Goal: Obtain resource: Download file/media

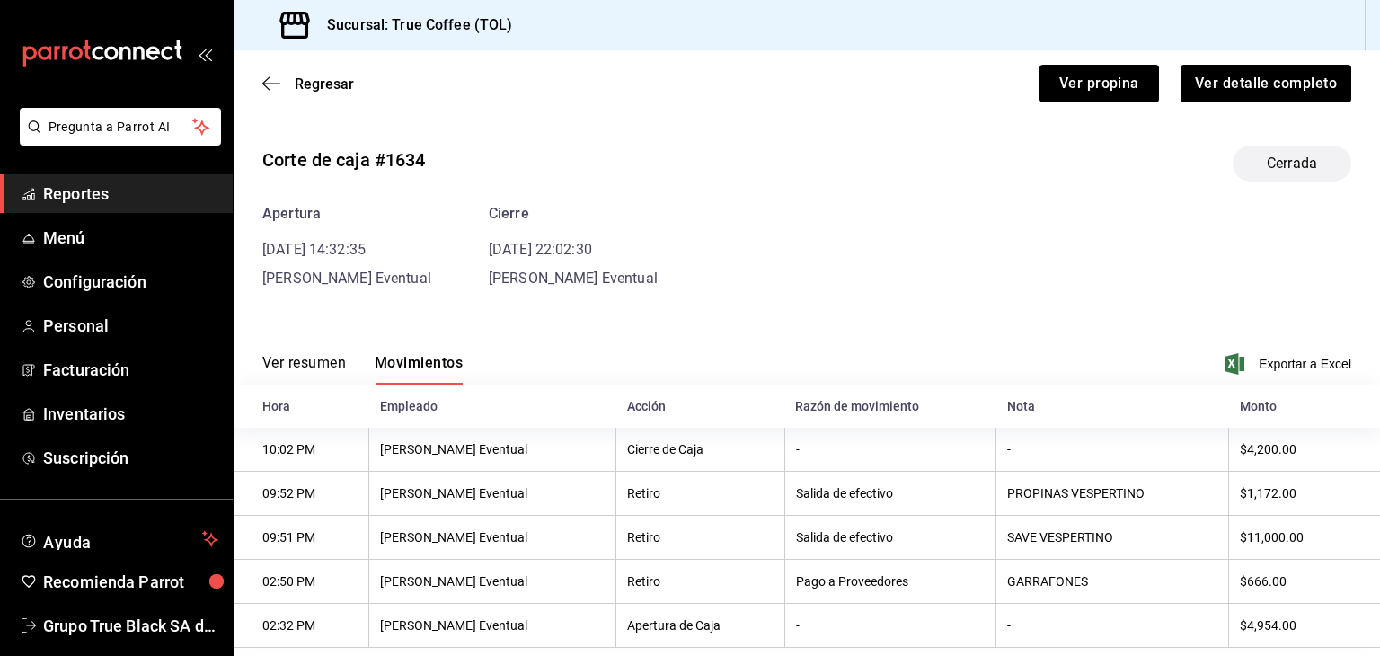
scroll to position [39, 0]
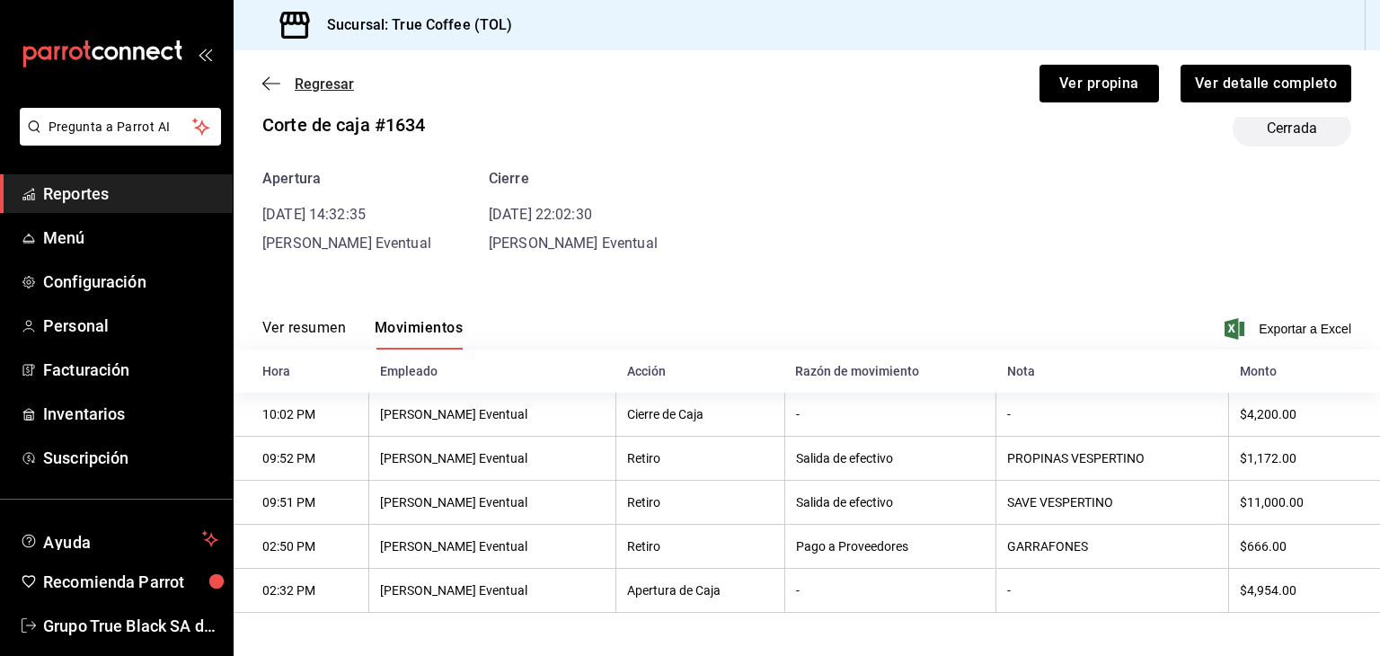
click at [271, 84] on icon "button" at bounding box center [271, 83] width 18 height 16
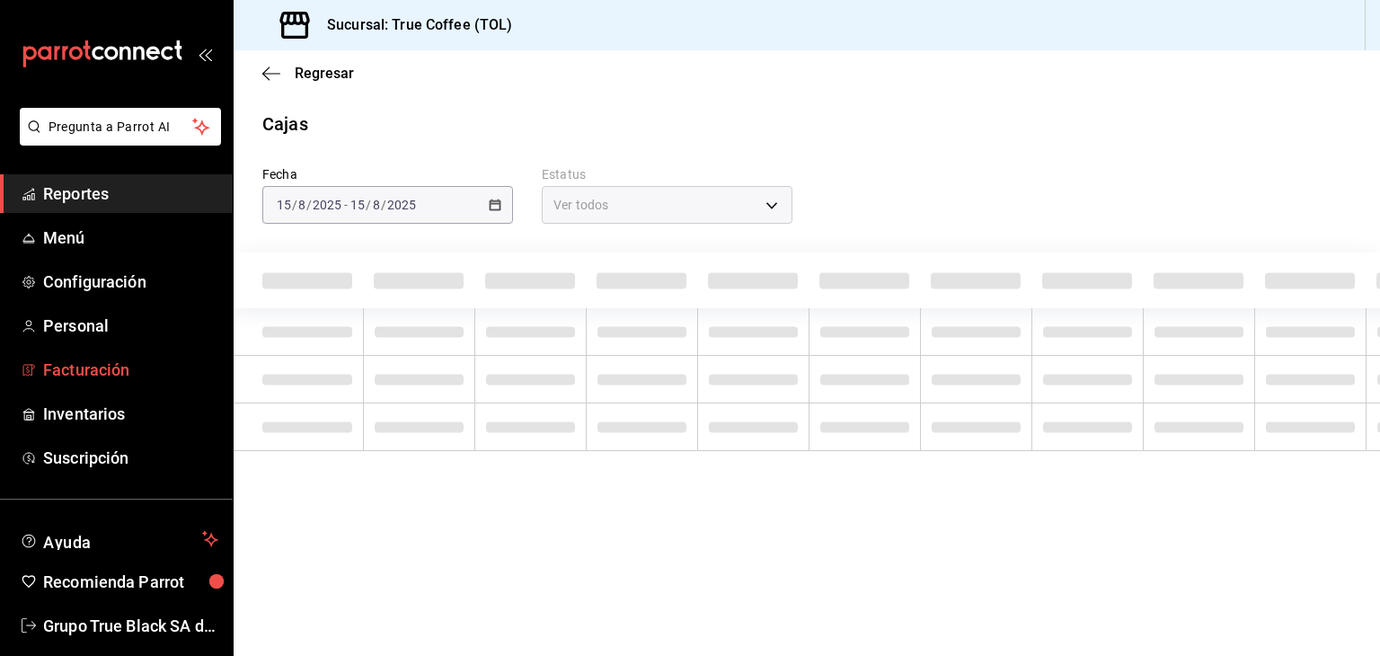
click at [87, 375] on span "Facturación" at bounding box center [130, 370] width 175 height 24
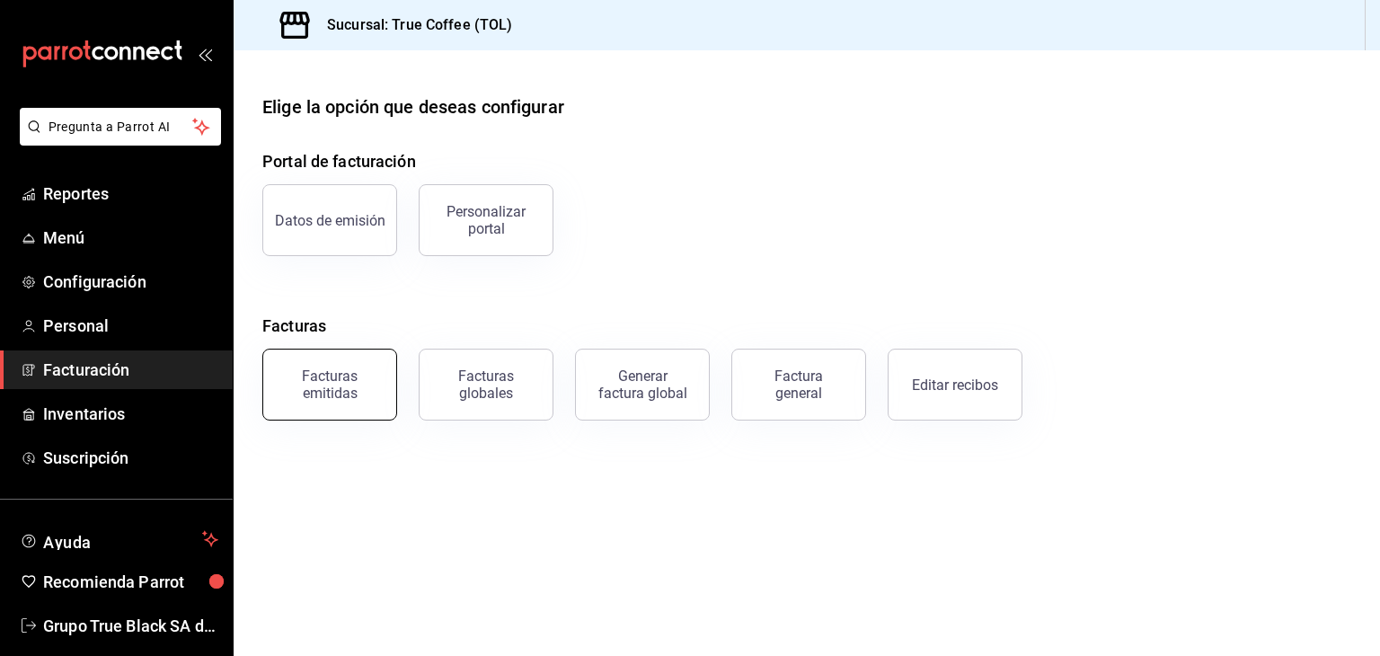
click at [327, 391] on div "Facturas emitidas" at bounding box center [329, 384] width 111 height 34
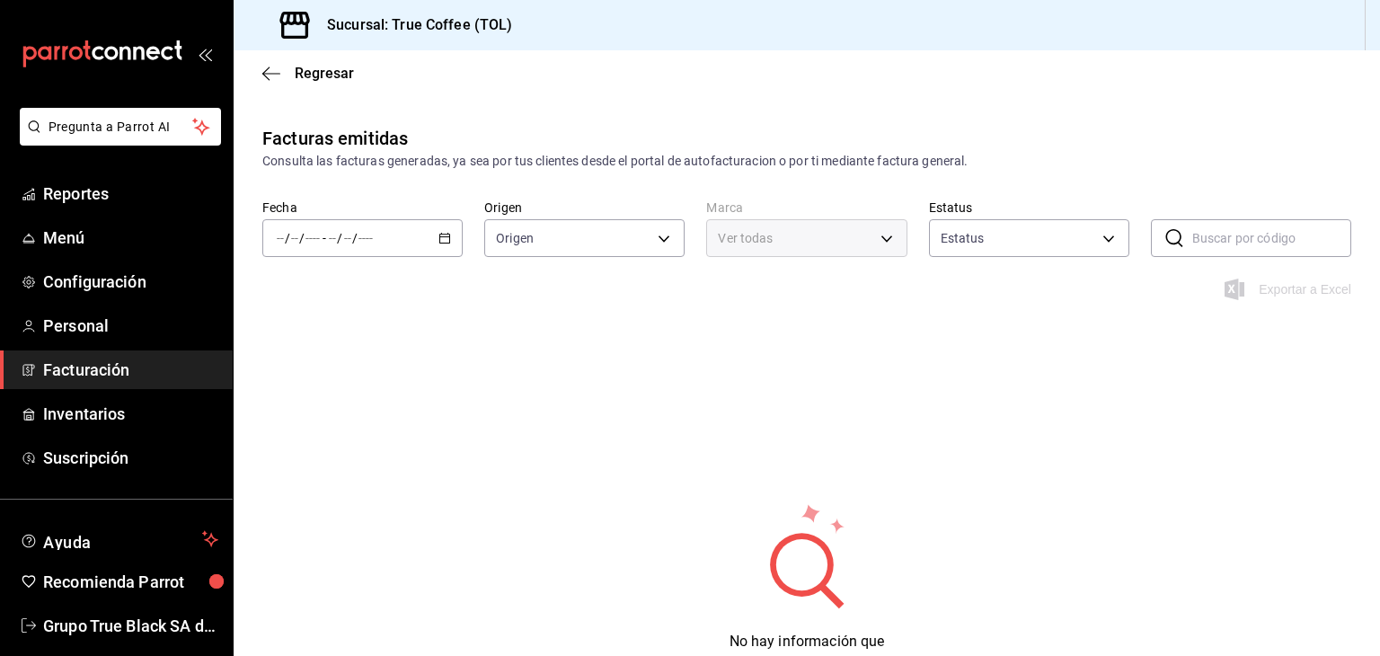
type input "ORDER_INVOICE,GENERAL_INVOICE"
type input "ACTIVE,PENDING_CANCELLATION,CANCELLED,PRE_CANCELLED"
type input "26f61452-cae3-4785-a690-7b393e87ceb5"
click at [447, 245] on div "/ / - / /" at bounding box center [362, 238] width 200 height 38
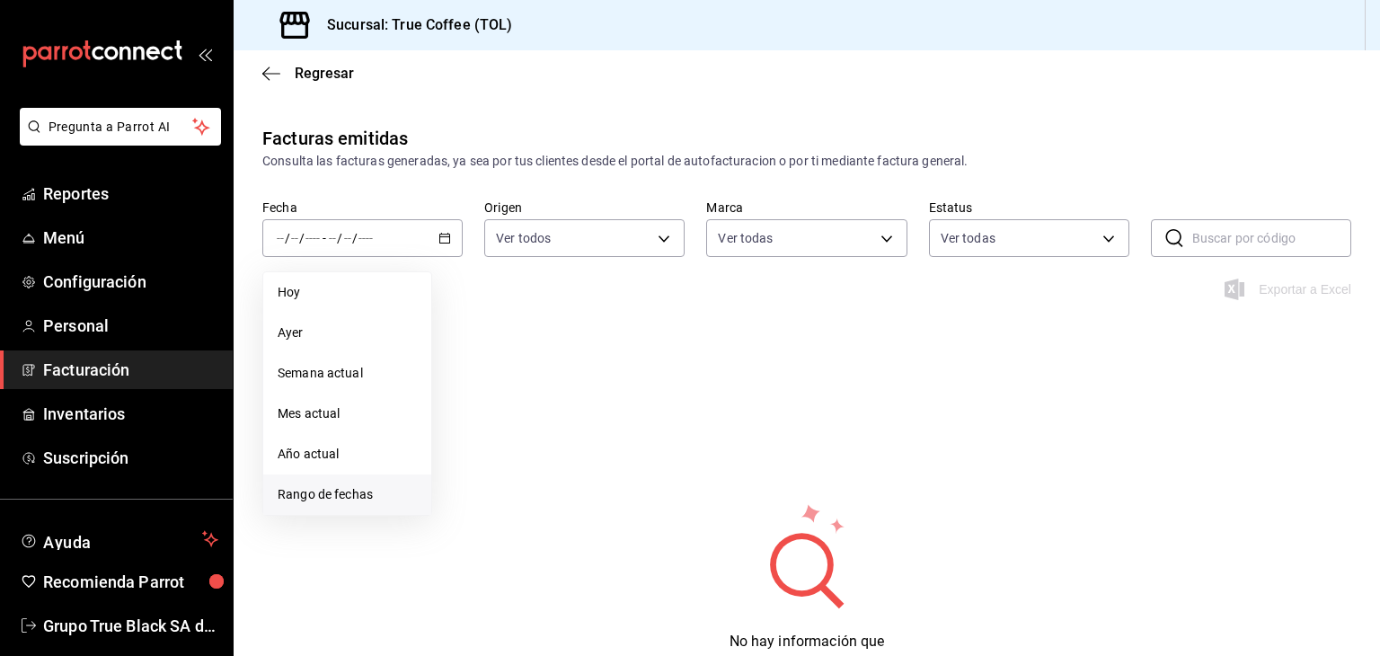
click at [338, 482] on li "Rango de fechas" at bounding box center [347, 494] width 168 height 40
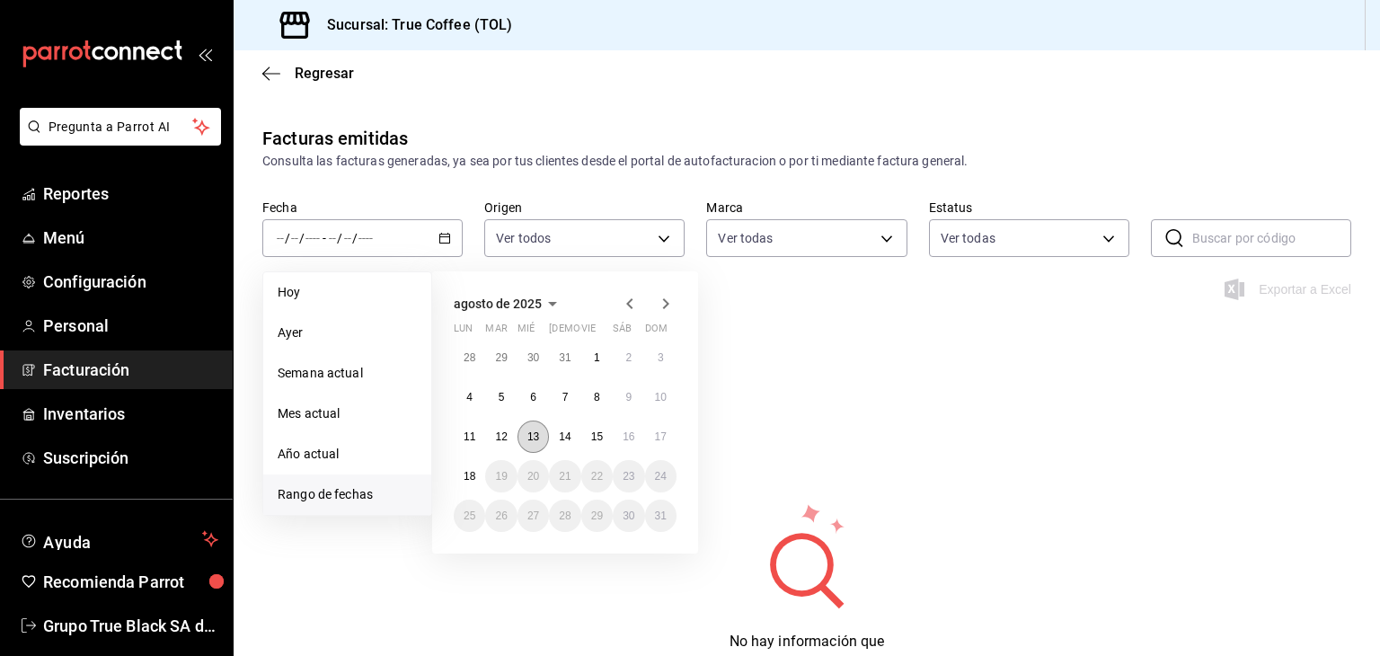
click at [535, 442] on button "13" at bounding box center [533, 436] width 31 height 32
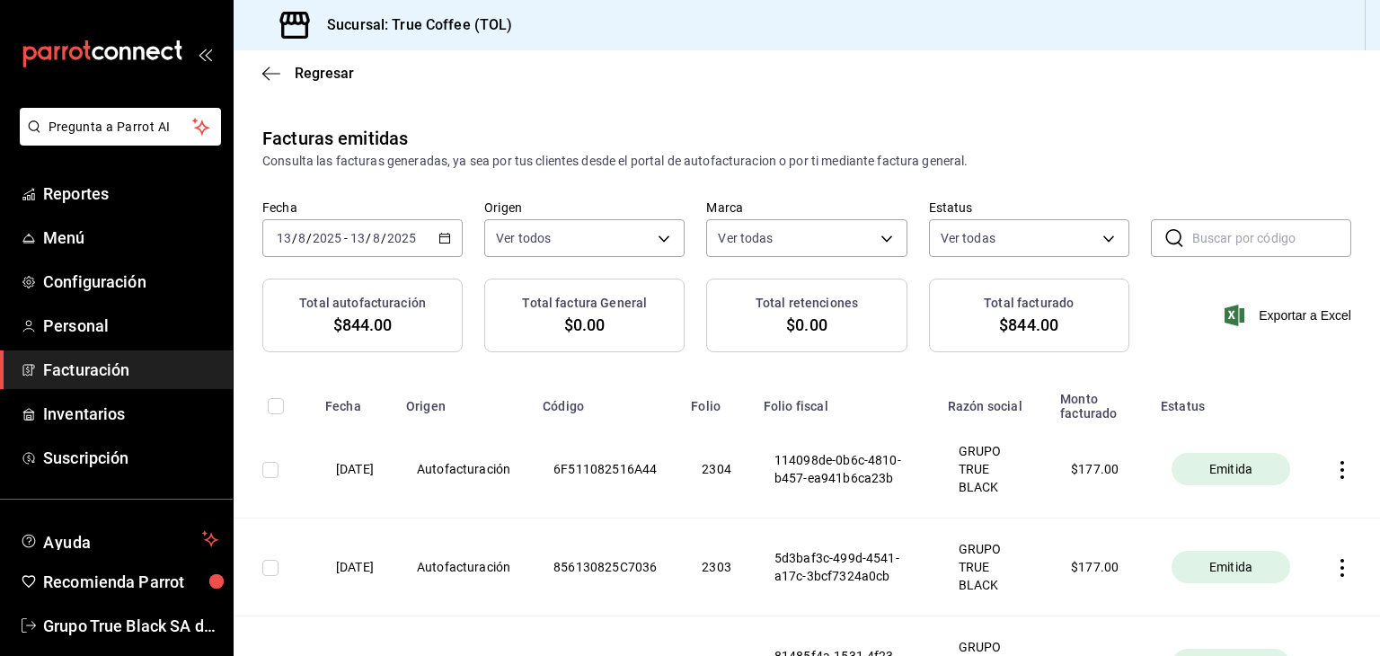
click at [447, 237] on icon "button" at bounding box center [444, 238] width 13 height 13
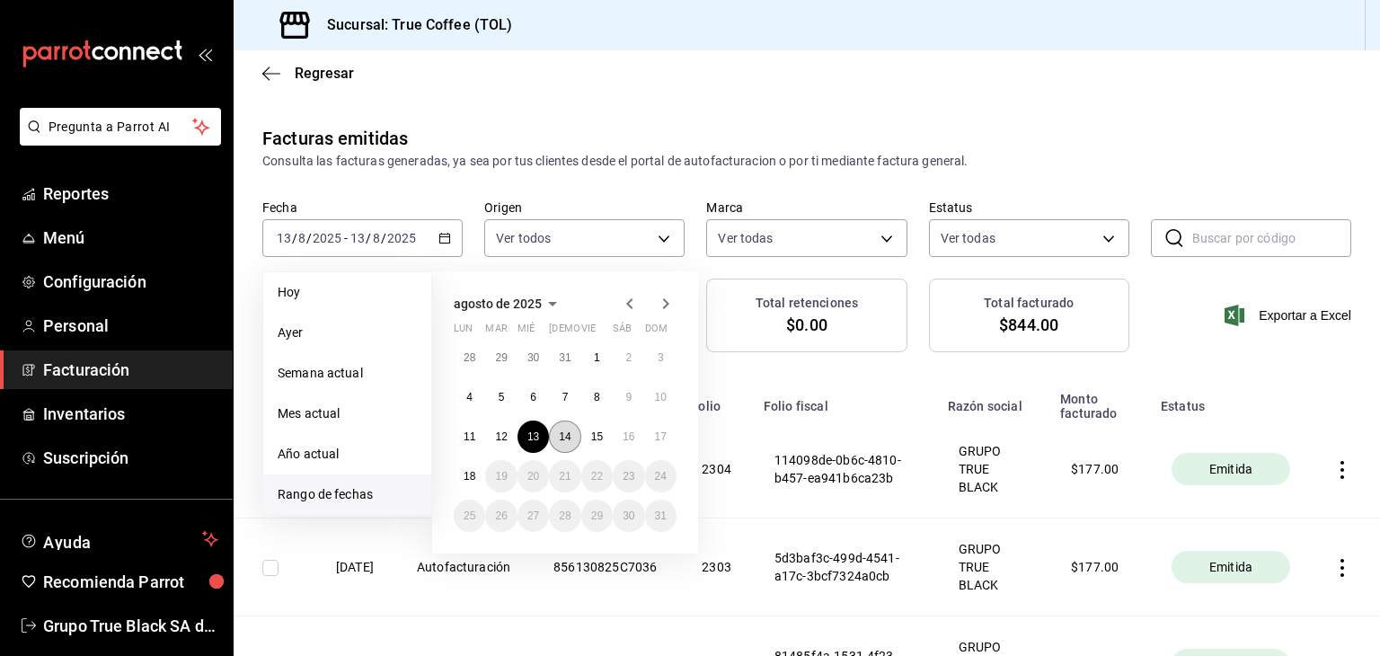
click at [562, 439] on abbr "14" at bounding box center [565, 436] width 12 height 13
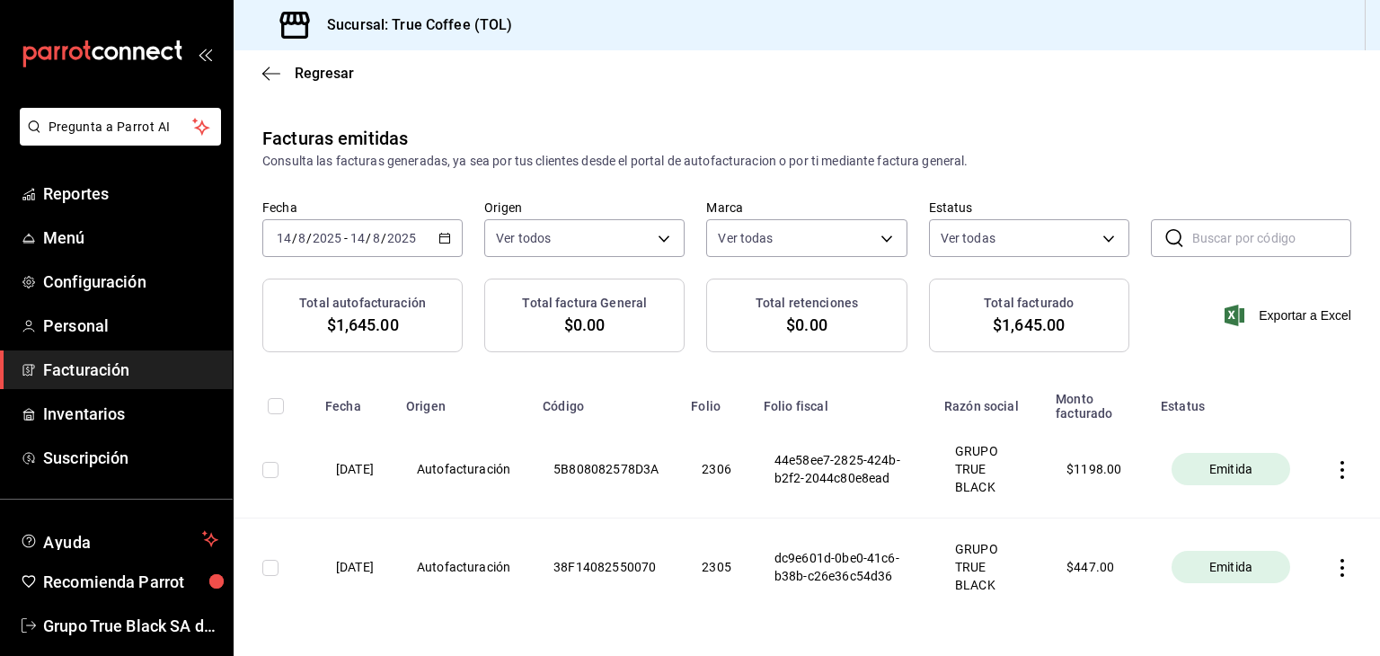
scroll to position [61, 0]
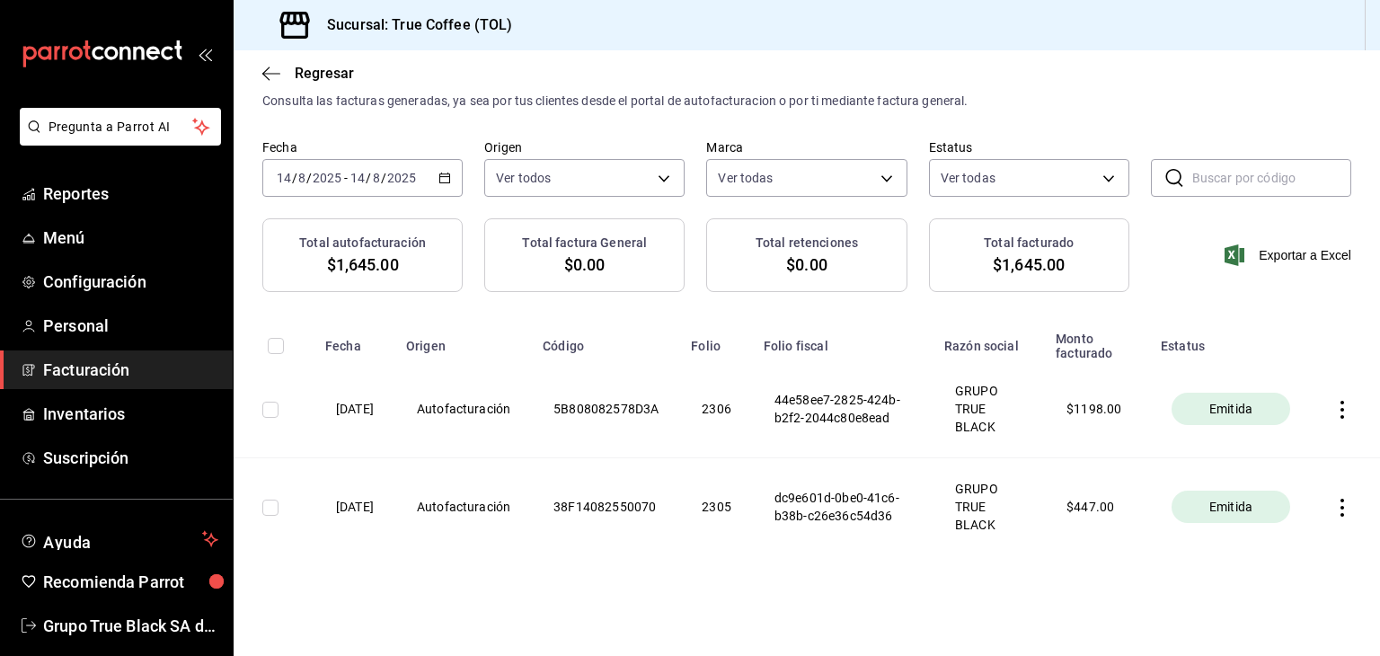
click at [1333, 508] on icon "button" at bounding box center [1342, 508] width 18 height 18
click at [1267, 468] on div "Descargar PDF" at bounding box center [1272, 463] width 86 height 14
click at [1337, 414] on th at bounding box center [1346, 409] width 68 height 98
click at [1340, 407] on icon "button" at bounding box center [1342, 410] width 4 height 18
click at [1272, 360] on div "Descargar PDF" at bounding box center [1272, 365] width 86 height 14
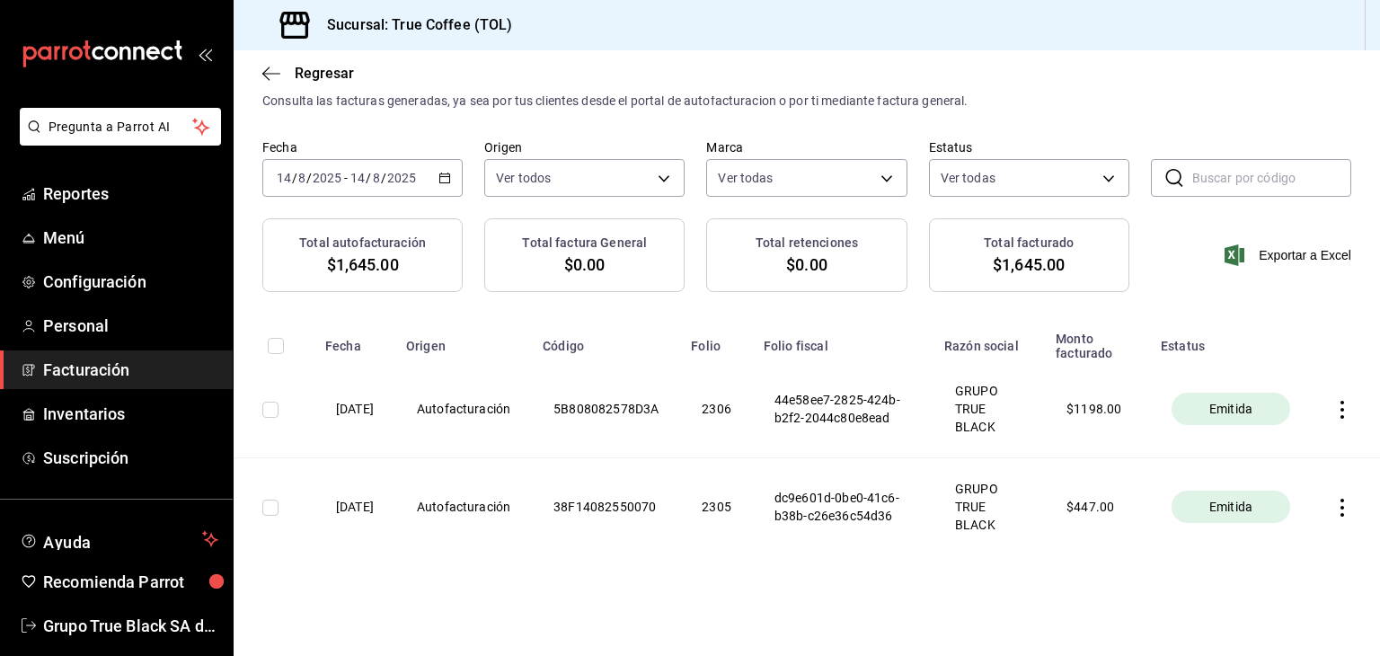
click at [444, 182] on div "[DATE] [DATE] - [DATE] [DATE]" at bounding box center [362, 178] width 200 height 38
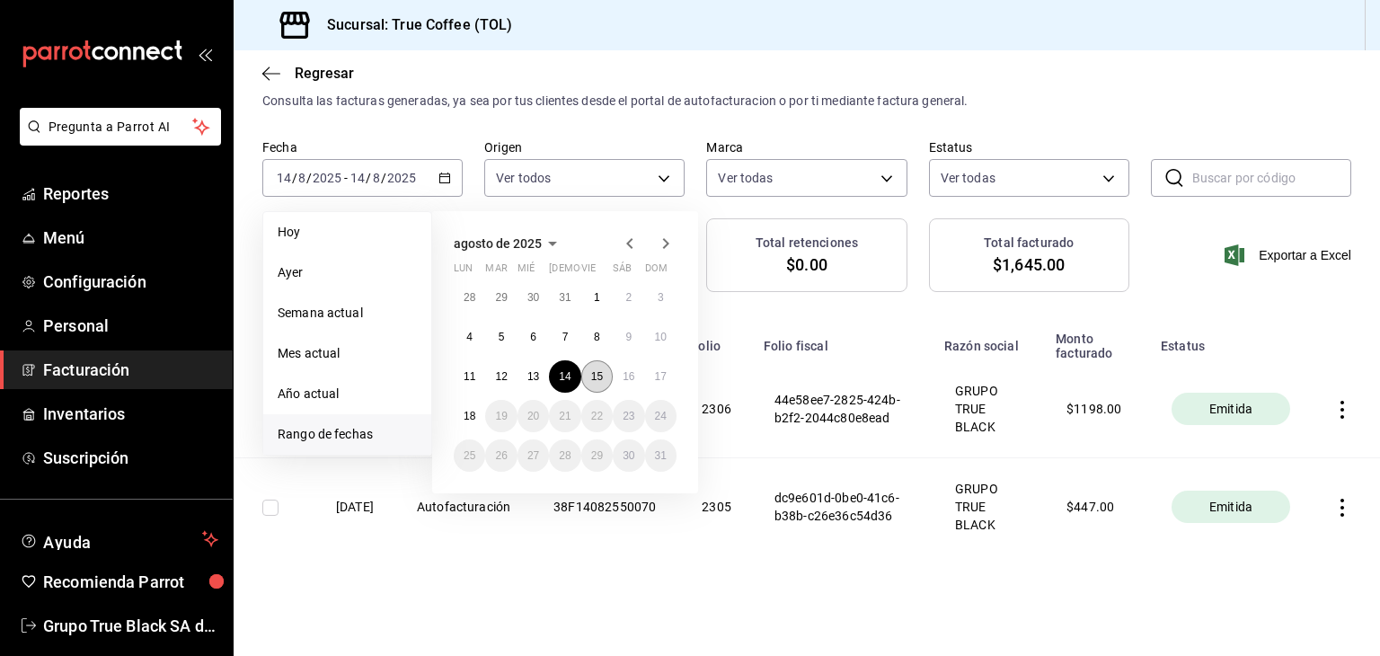
click at [597, 367] on button "15" at bounding box center [596, 376] width 31 height 32
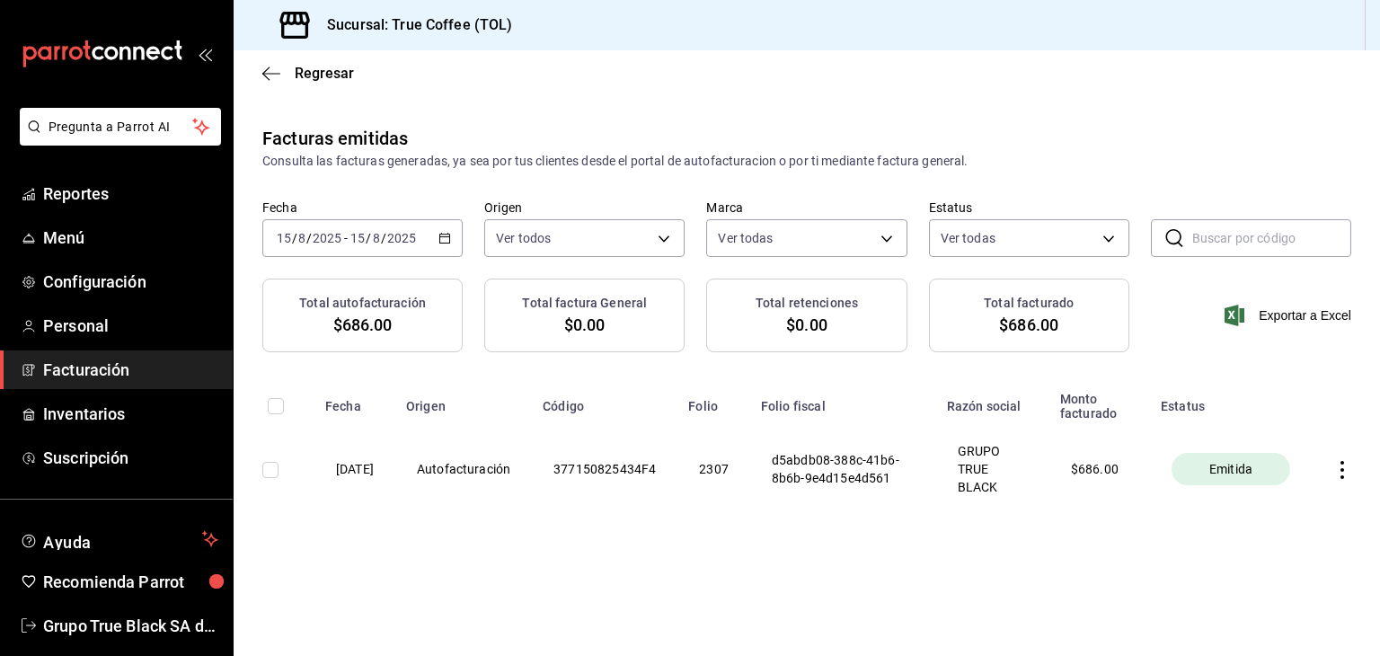
click at [1336, 475] on icon "button" at bounding box center [1342, 470] width 18 height 18
click at [1290, 428] on div "Descargar PDF" at bounding box center [1286, 427] width 86 height 14
click at [453, 236] on div "[DATE] [DATE] - [DATE] [DATE]" at bounding box center [362, 238] width 200 height 38
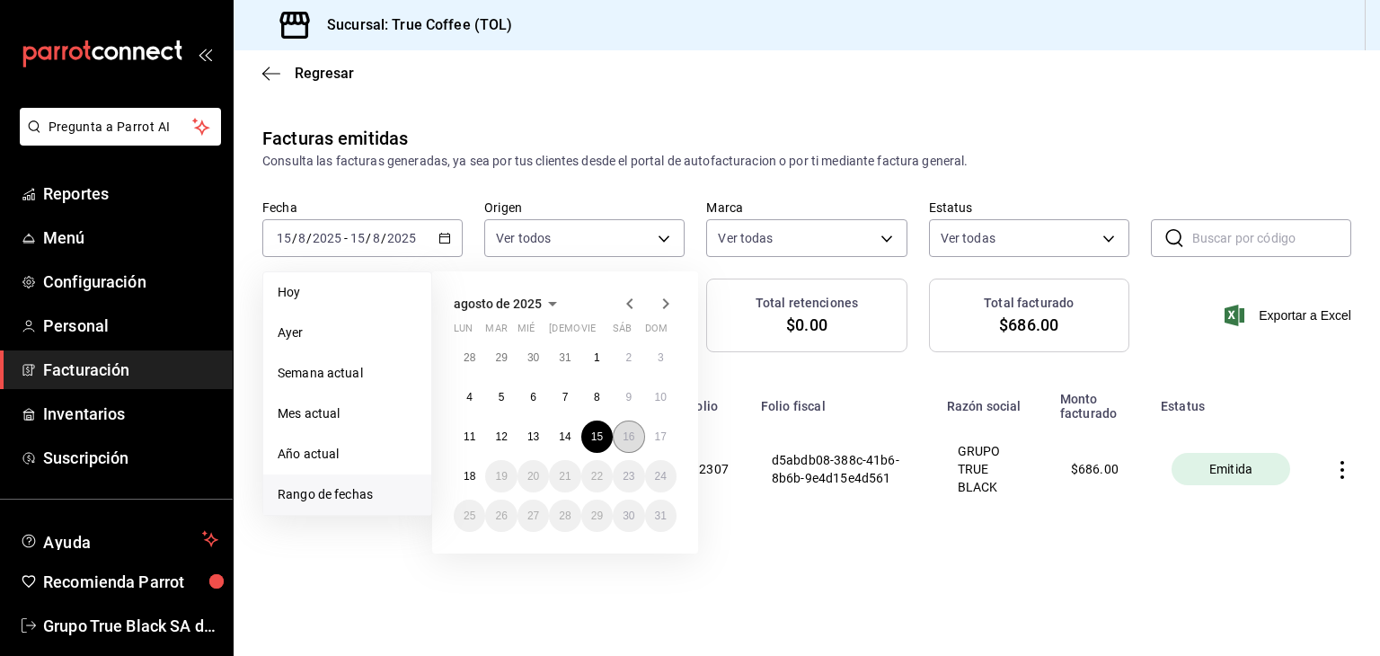
click at [627, 432] on abbr "16" at bounding box center [629, 436] width 12 height 13
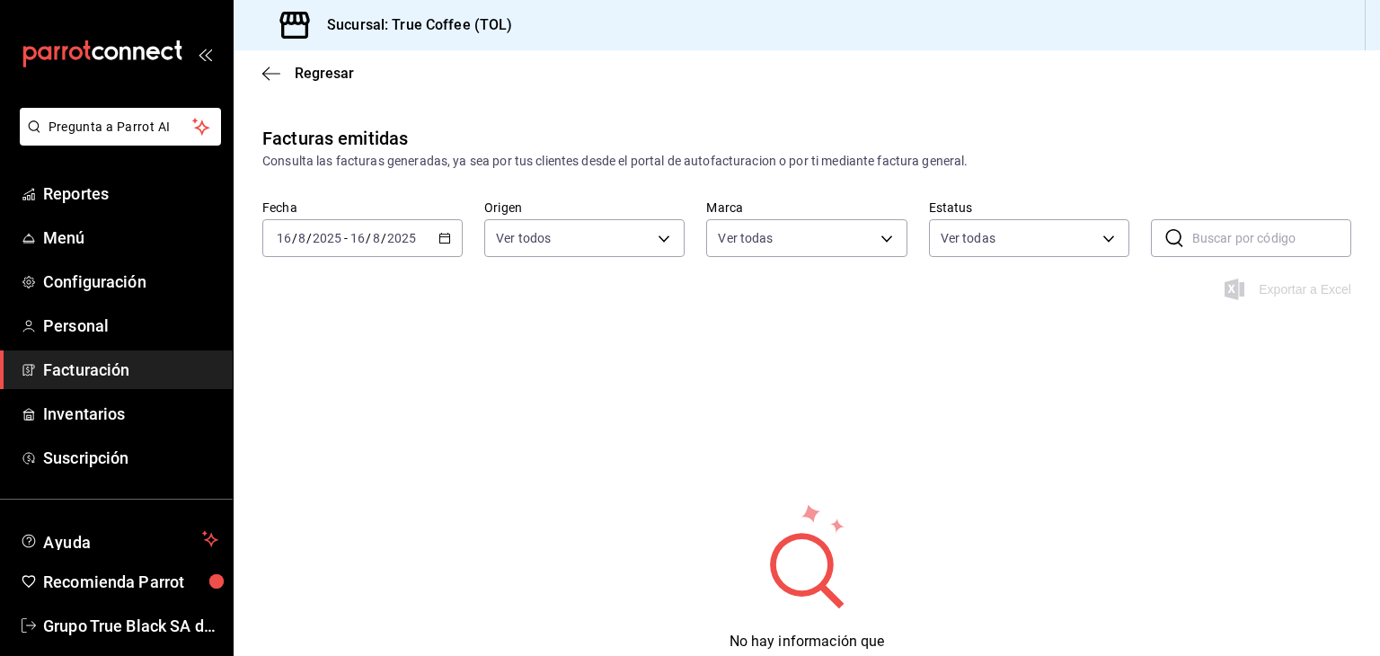
click at [437, 243] on div "[DATE] [DATE] - [DATE] [DATE]" at bounding box center [362, 238] width 200 height 38
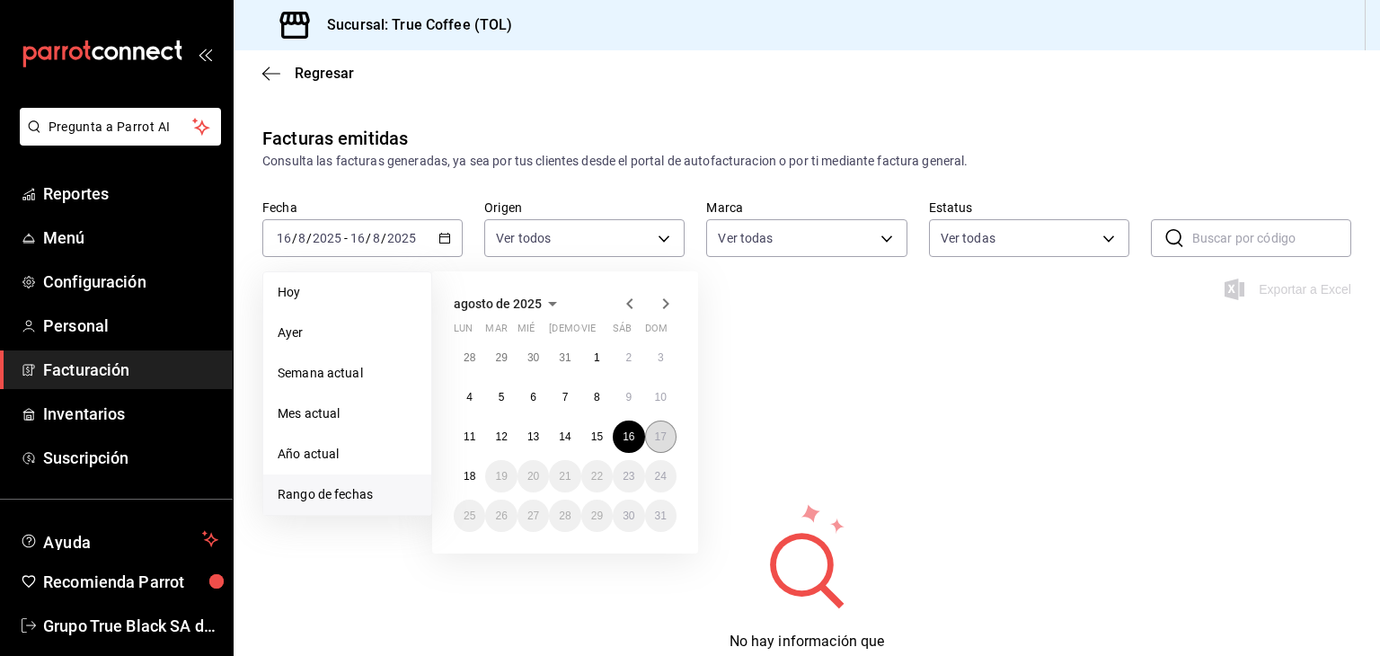
click at [654, 429] on button "17" at bounding box center [660, 436] width 31 height 32
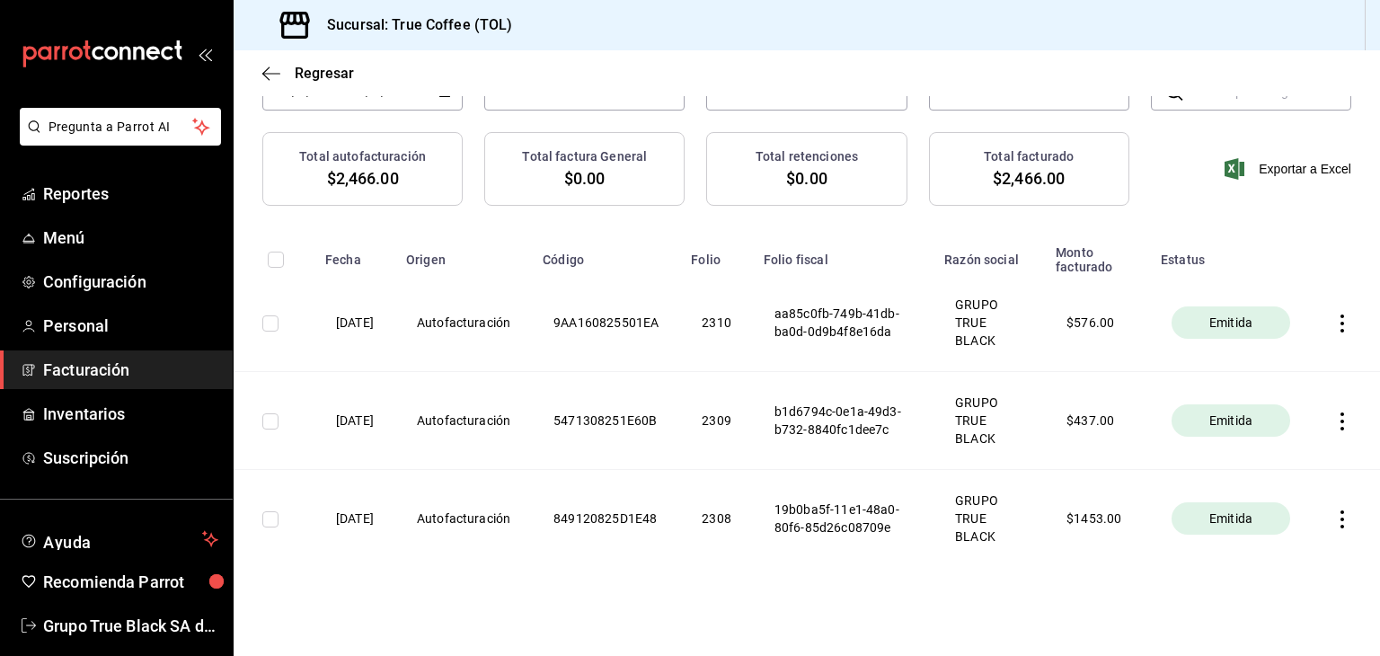
scroll to position [159, 0]
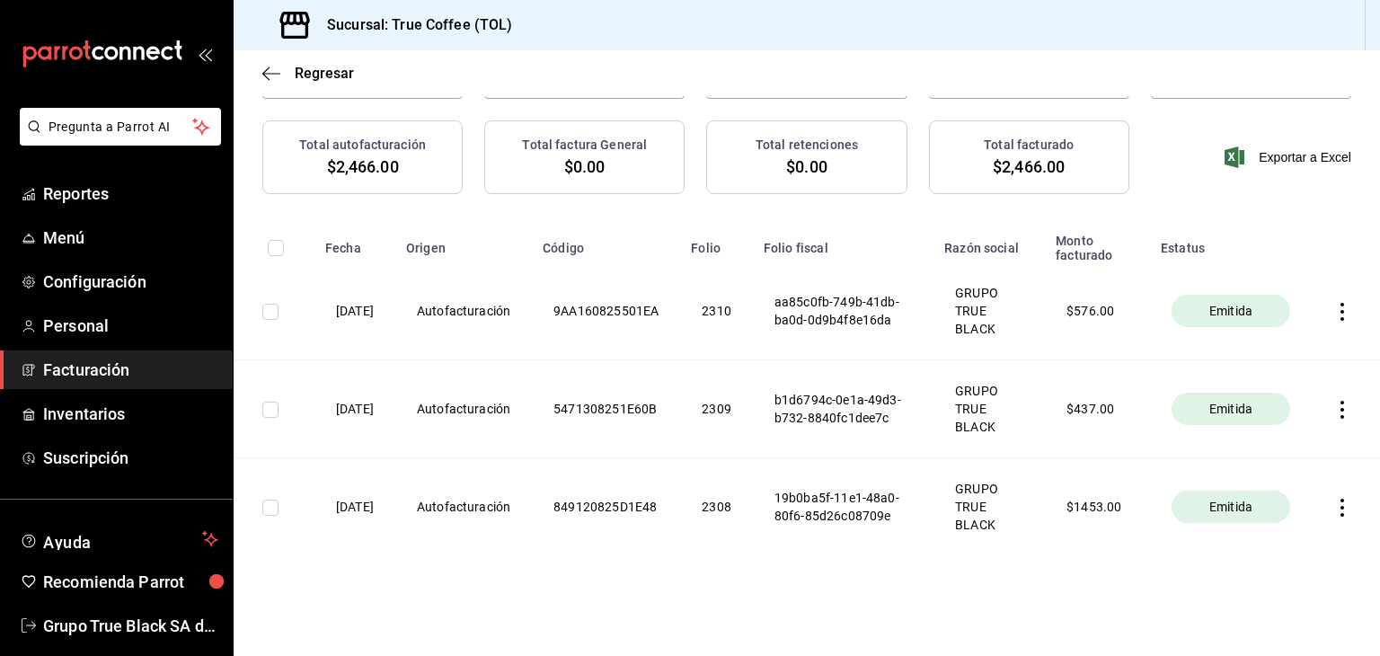
click at [1332, 517] on th at bounding box center [1346, 507] width 68 height 98
click at [1340, 512] on icon "button" at bounding box center [1342, 508] width 4 height 18
click at [1283, 462] on div "Descargar PDF" at bounding box center [1272, 463] width 86 height 14
click at [1333, 408] on icon "button" at bounding box center [1342, 410] width 18 height 18
click at [1279, 363] on div "Descargar PDF" at bounding box center [1272, 365] width 86 height 14
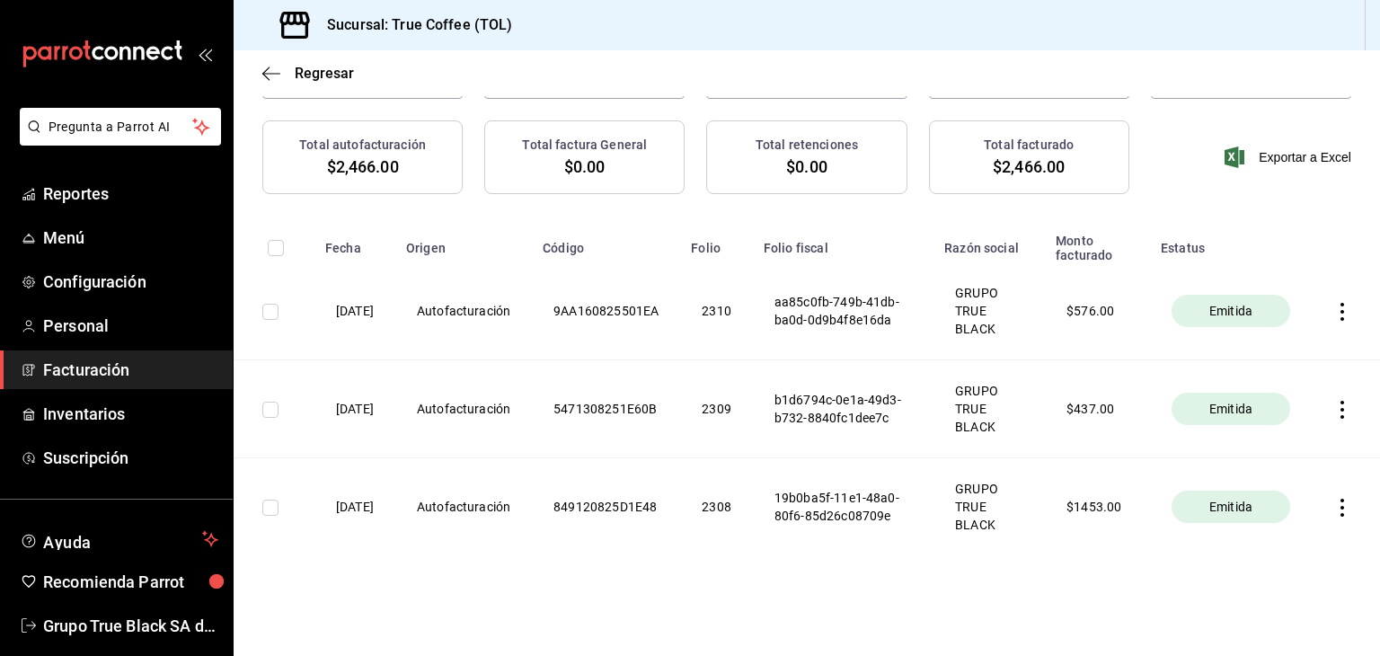
click at [1333, 306] on icon "button" at bounding box center [1342, 312] width 18 height 18
click at [1216, 258] on span "Descargar PDF" at bounding box center [1258, 266] width 114 height 17
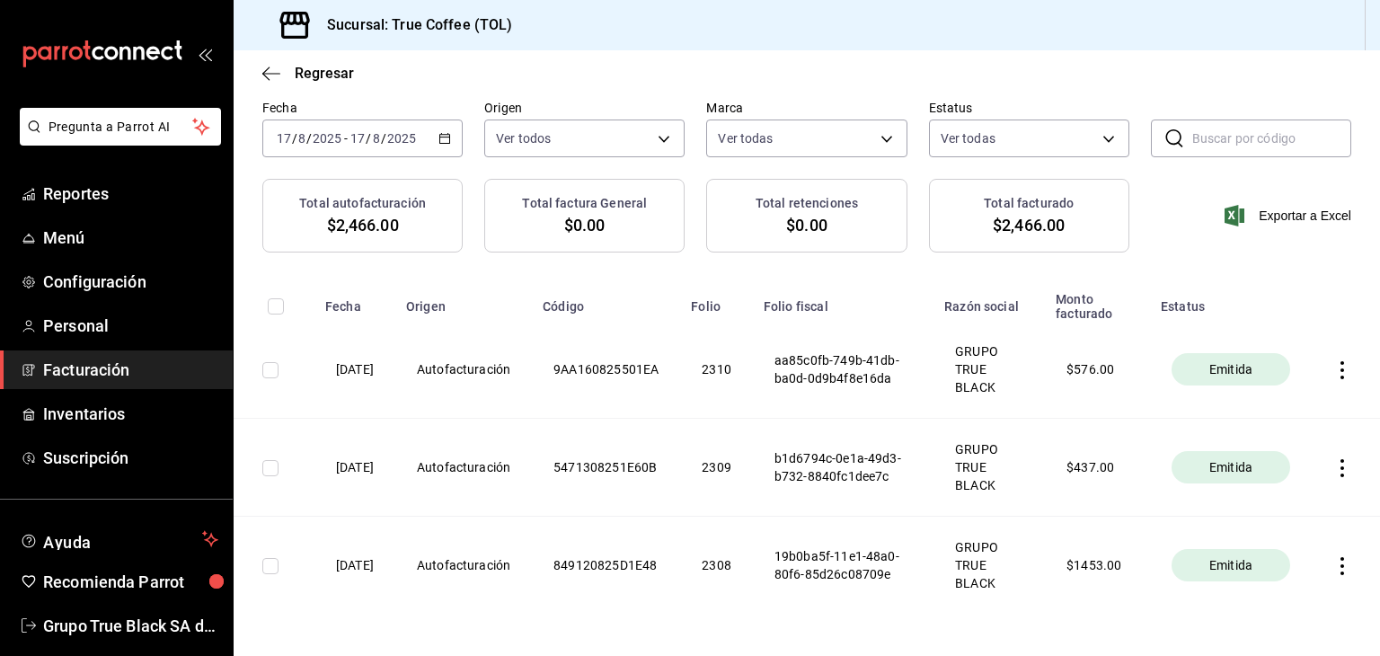
scroll to position [69, 0]
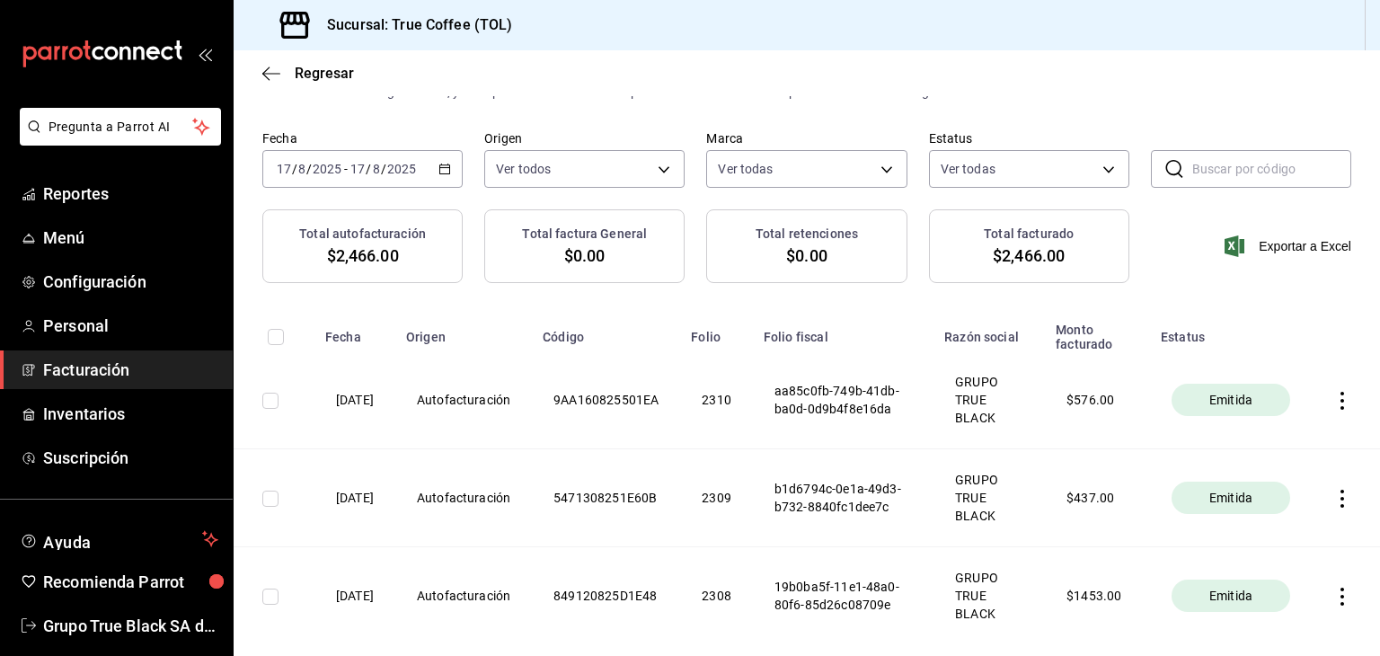
click at [441, 171] on icon "button" at bounding box center [444, 169] width 13 height 13
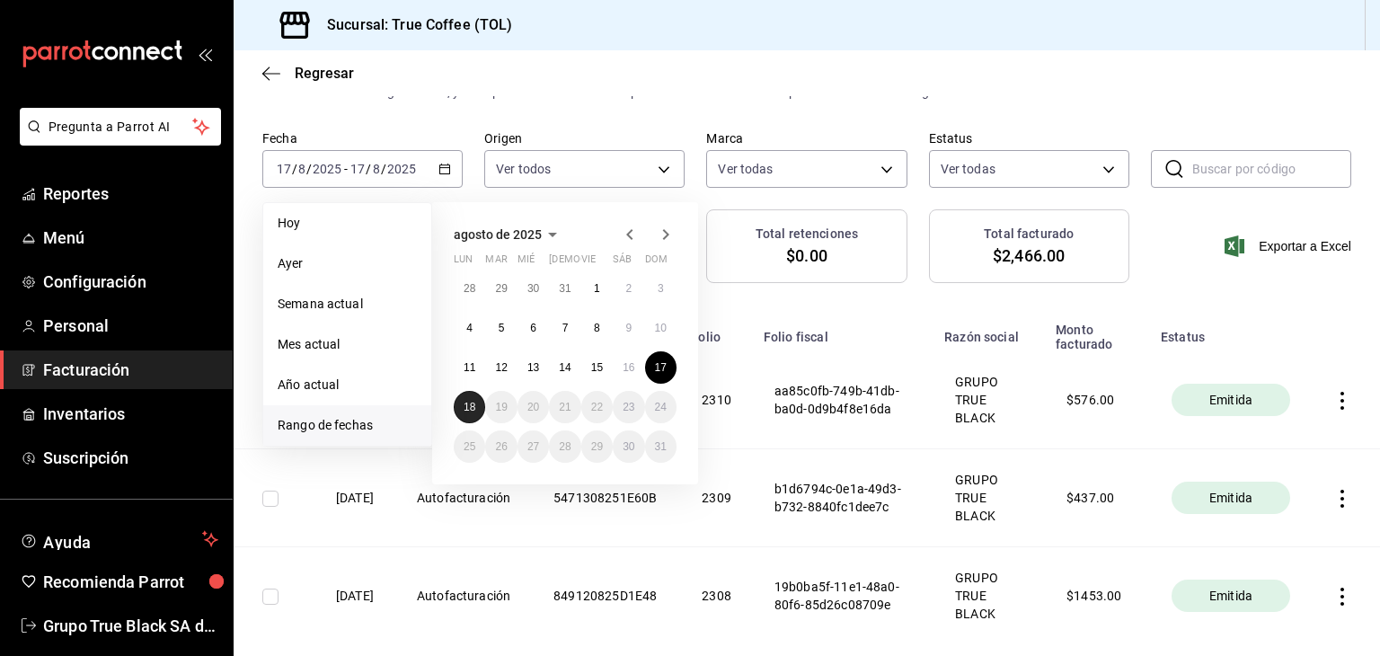
click at [469, 401] on abbr "18" at bounding box center [470, 407] width 12 height 13
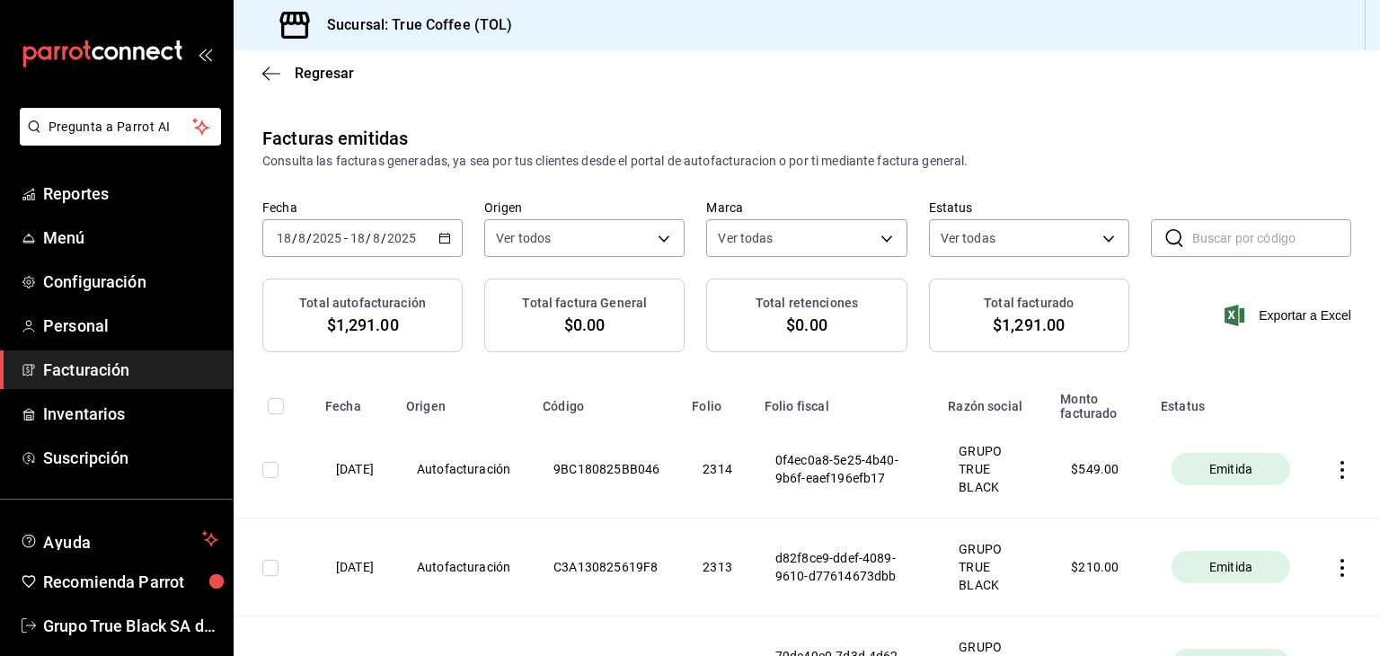
scroll to position [257, 0]
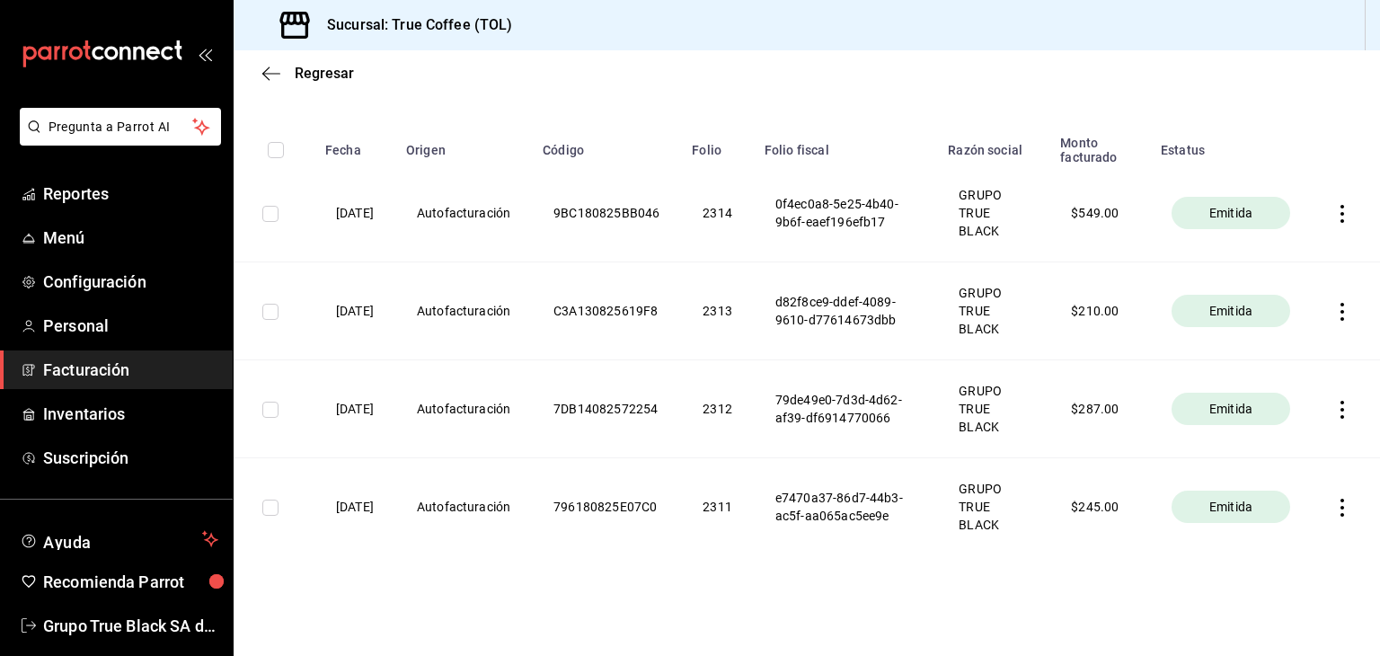
click at [1333, 509] on icon "button" at bounding box center [1342, 508] width 18 height 18
click at [1258, 456] on div "Descargar PDF" at bounding box center [1272, 463] width 86 height 14
click at [1333, 404] on icon "button" at bounding box center [1342, 410] width 18 height 18
click at [1290, 365] on div "Descargar PDF" at bounding box center [1272, 365] width 86 height 14
click at [1333, 314] on icon "button" at bounding box center [1342, 312] width 18 height 18
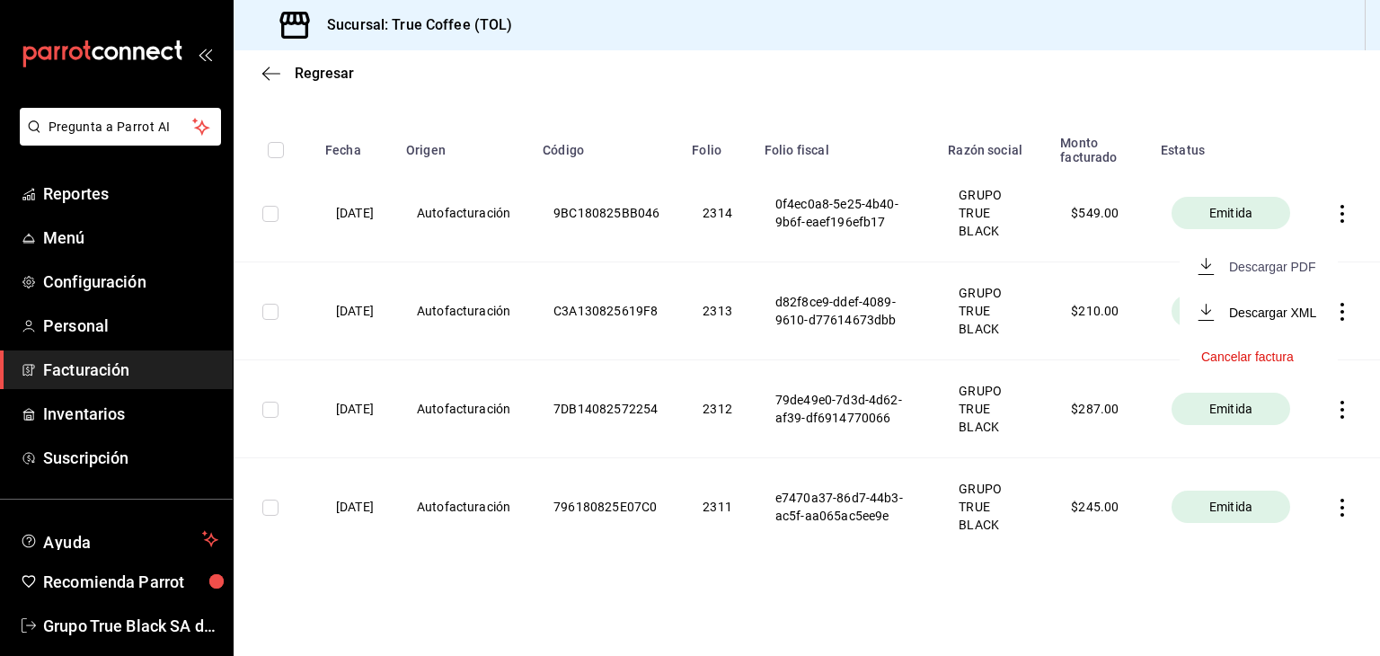
click at [1280, 268] on div "Descargar PDF" at bounding box center [1272, 267] width 86 height 14
click at [1333, 217] on icon "button" at bounding box center [1342, 214] width 18 height 18
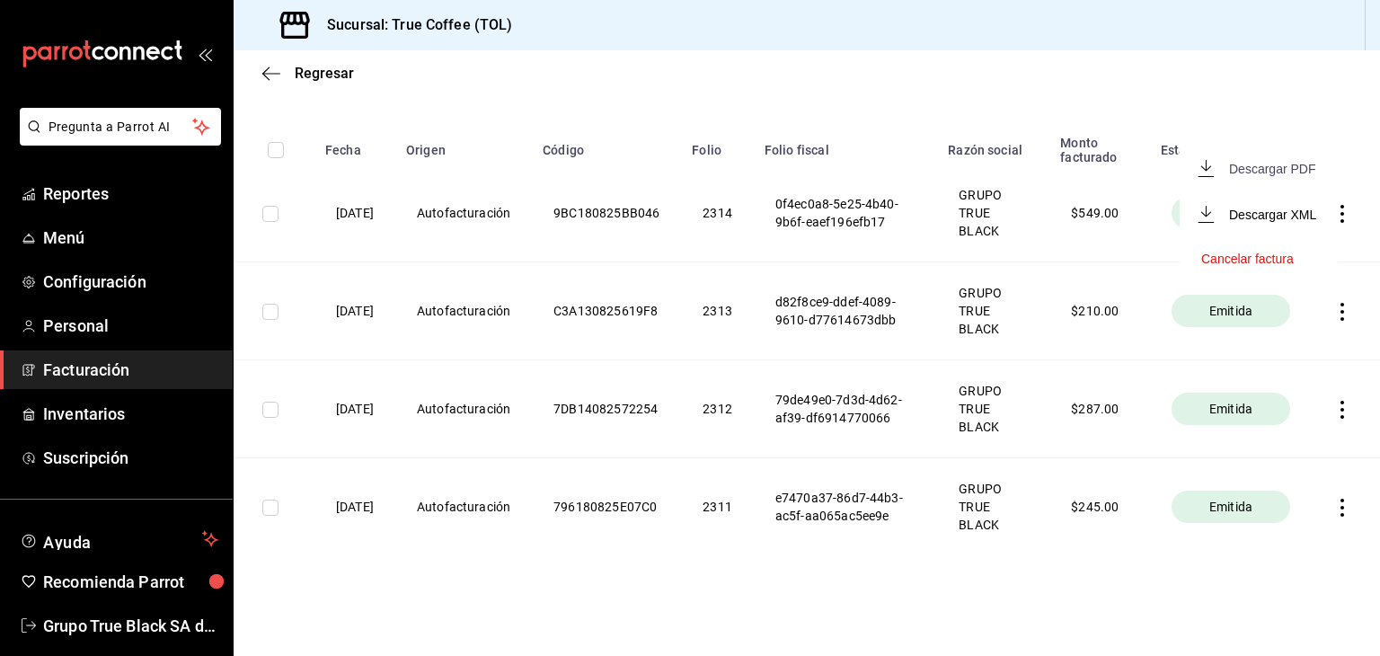
click at [1247, 173] on div "Descargar PDF" at bounding box center [1272, 169] width 86 height 14
